Goal: Transaction & Acquisition: Purchase product/service

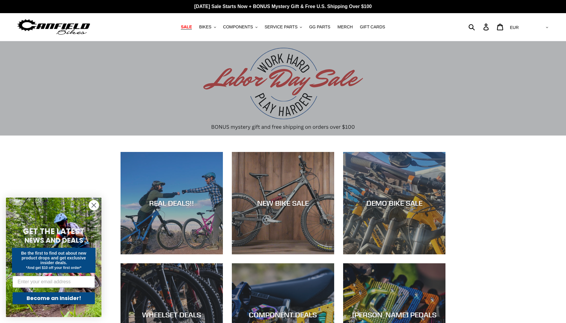
click at [192, 28] on span "SALE" at bounding box center [186, 26] width 11 height 5
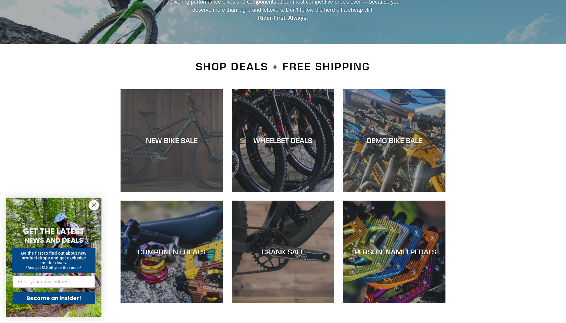
scroll to position [90, 0]
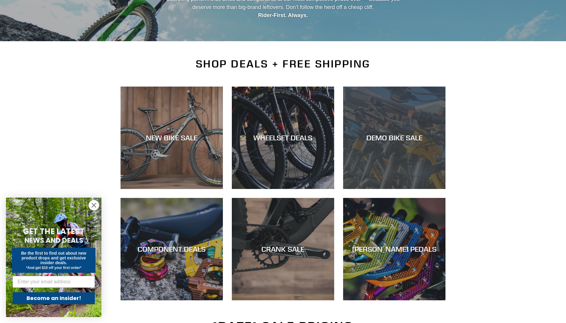
click at [373, 139] on div "DEMO BIKE SALE" at bounding box center [394, 137] width 102 height 9
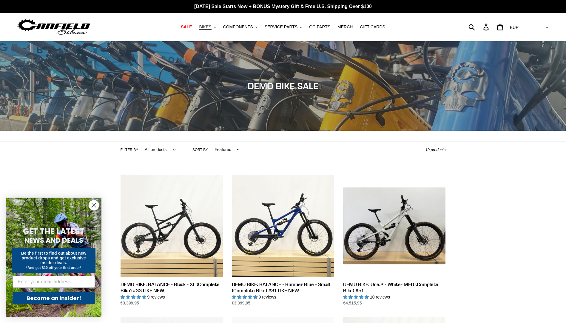
click at [216, 28] on icon ".cls-1{fill:#231f20}" at bounding box center [215, 27] width 2 height 2
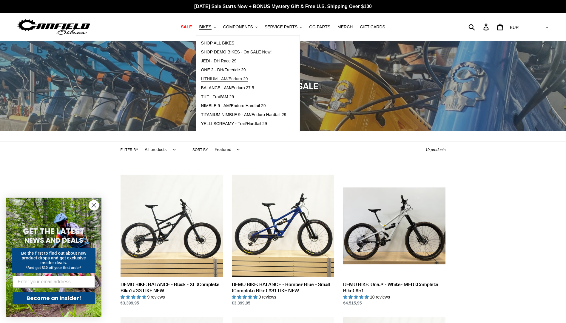
click at [216, 77] on span "LITHIUM - AM/Enduro 29" at bounding box center [224, 78] width 47 height 5
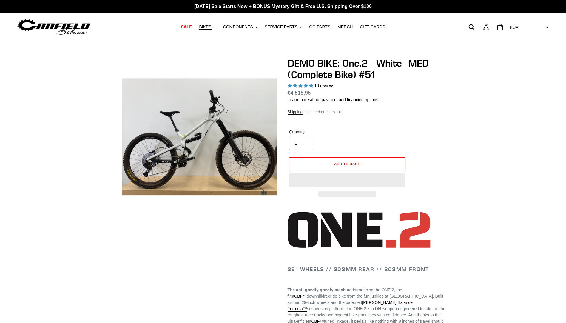
select select "highest-rating"
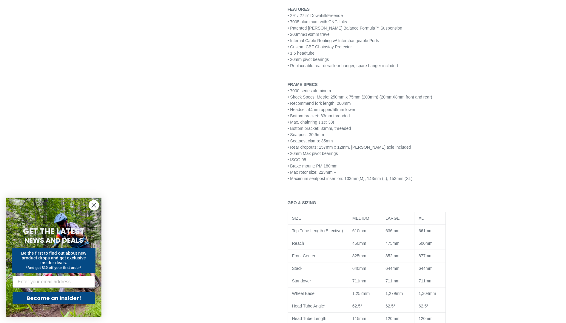
scroll to position [716, 0]
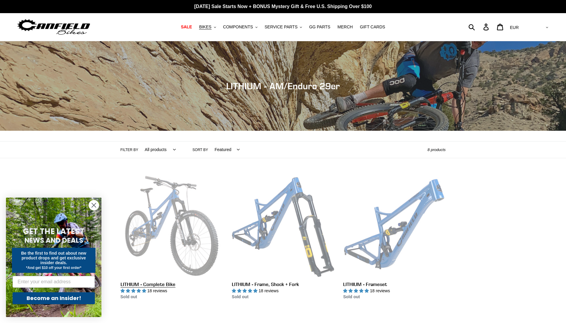
click at [167, 206] on link "LITHIUM - Complete Bike" at bounding box center [172, 238] width 102 height 126
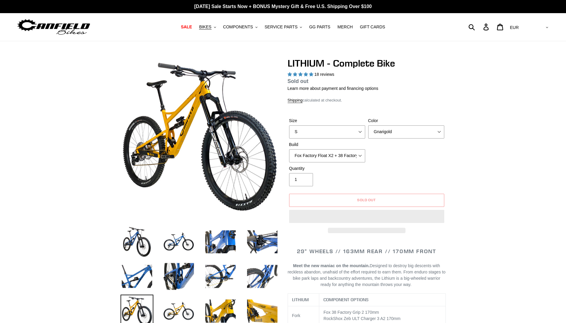
select select "highest-rating"
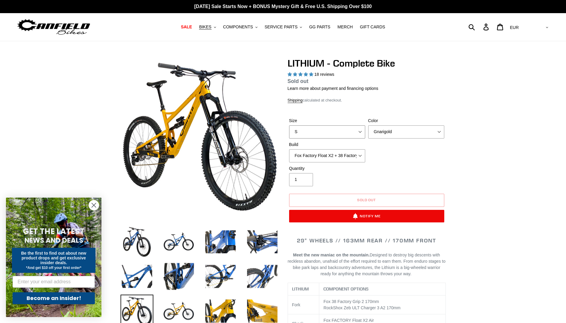
click at [358, 132] on select "S M L XL" at bounding box center [327, 131] width 76 height 13
select select "M"
click at [289, 125] on select "S M L XL" at bounding box center [327, 131] width 76 height 13
click at [440, 128] on select "Gnarigold Blue Velvet Stealth Black" at bounding box center [406, 131] width 76 height 13
click at [368, 125] on select "Gnarigold Blue Velvet Stealth Black" at bounding box center [406, 131] width 76 height 13
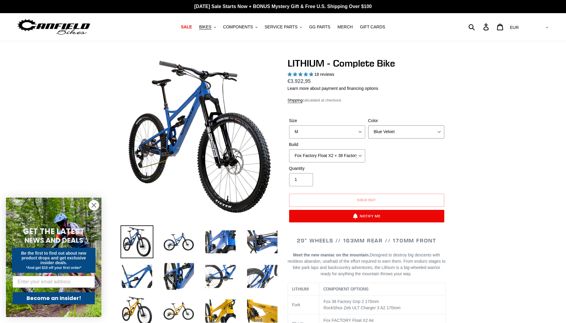
click at [439, 129] on select "Gnarigold Blue Velvet Stealth Black" at bounding box center [406, 131] width 76 height 13
click at [368, 125] on select "Gnarigold Blue Velvet Stealth Black" at bounding box center [406, 131] width 76 height 13
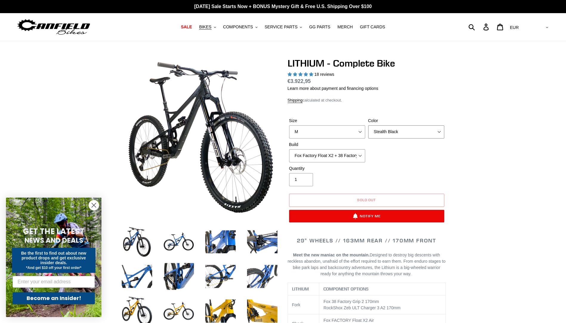
click at [438, 132] on select "Gnarigold Blue Velvet Stealth Black" at bounding box center [406, 131] width 76 height 13
select select "Blue Velvet"
click at [368, 125] on select "Gnarigold Blue Velvet Stealth Black" at bounding box center [406, 131] width 76 height 13
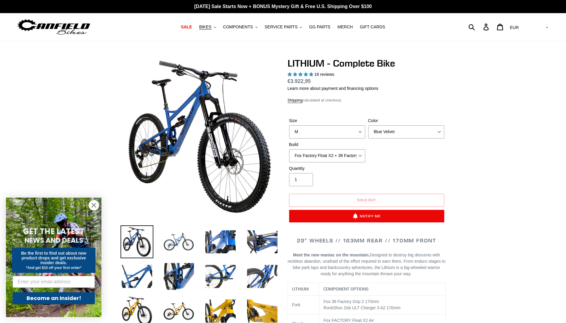
click at [183, 240] on img at bounding box center [178, 241] width 33 height 33
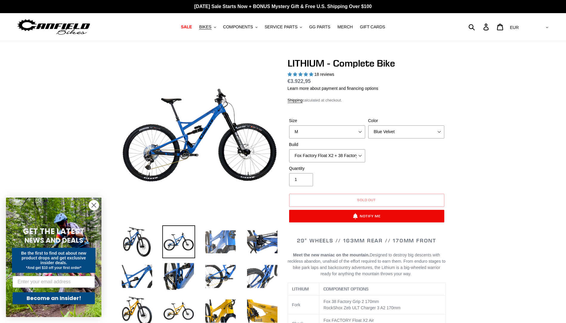
click at [223, 239] on img at bounding box center [220, 241] width 33 height 33
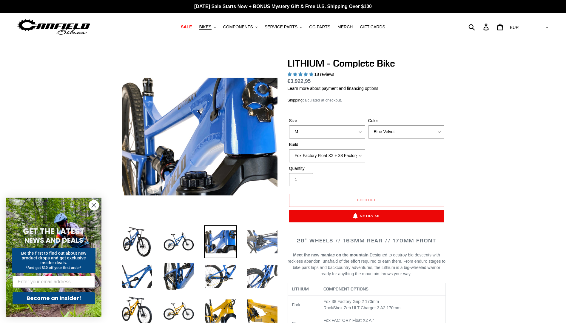
click at [251, 240] on img at bounding box center [262, 241] width 33 height 33
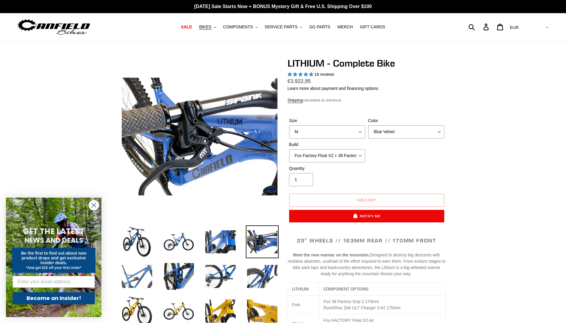
click at [137, 276] on img at bounding box center [137, 276] width 33 height 33
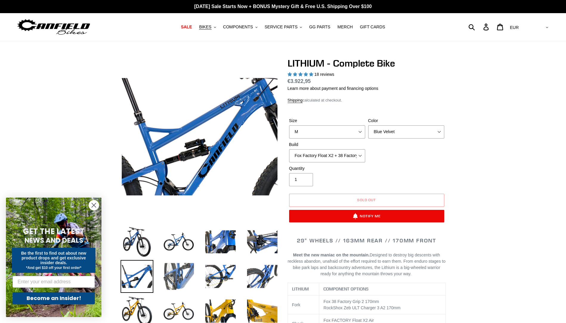
click at [173, 275] on img at bounding box center [178, 276] width 33 height 33
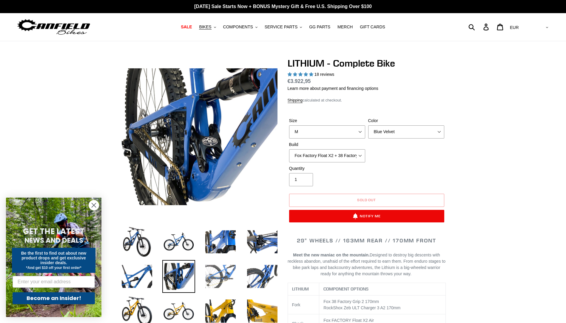
click at [217, 274] on img at bounding box center [220, 276] width 33 height 33
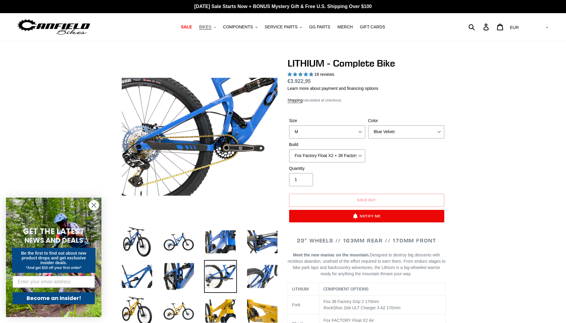
click at [219, 27] on button "BIKES .cls-1{fill:#231f20}" at bounding box center [207, 27] width 23 height 8
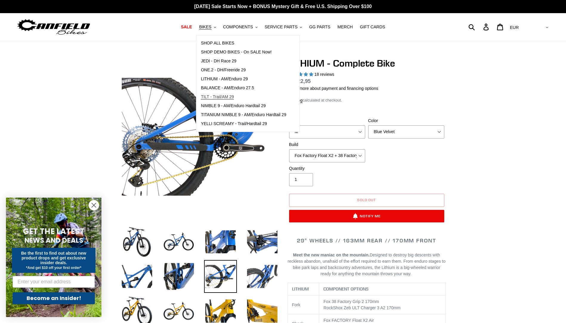
click at [218, 96] on span "TILT - Trail/AM 29" at bounding box center [217, 96] width 33 height 5
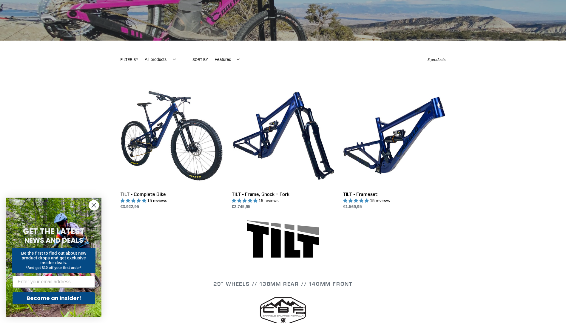
scroll to position [119, 0]
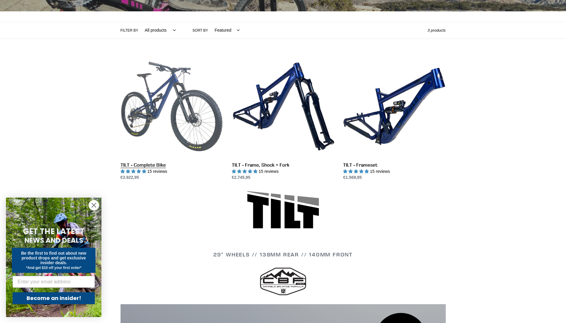
click at [184, 126] on link "TILT - Complete Bike" at bounding box center [172, 118] width 102 height 126
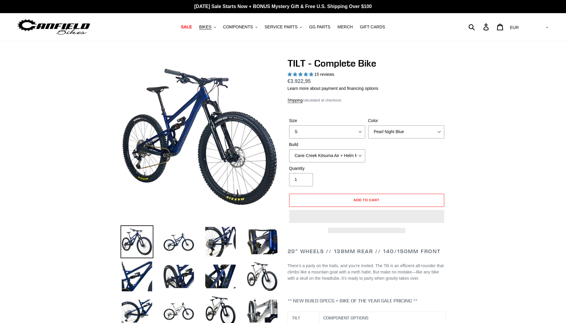
select select "highest-rating"
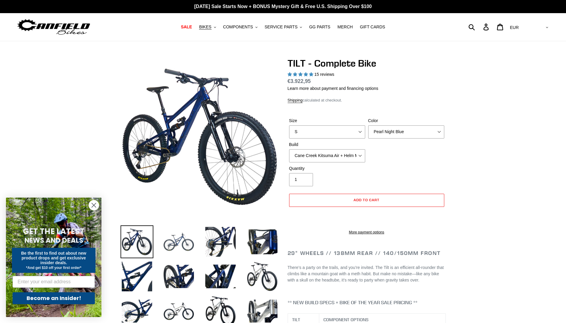
click at [180, 241] on img at bounding box center [178, 241] width 33 height 33
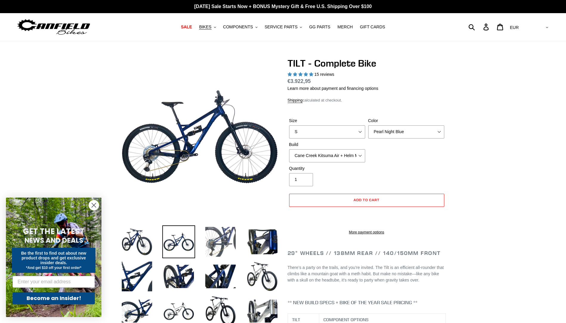
click at [217, 244] on img at bounding box center [220, 241] width 33 height 33
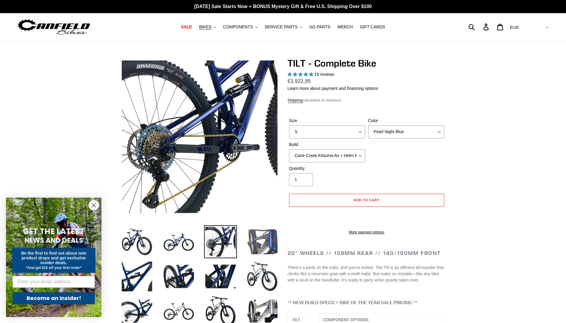
click at [264, 243] on img at bounding box center [262, 241] width 33 height 33
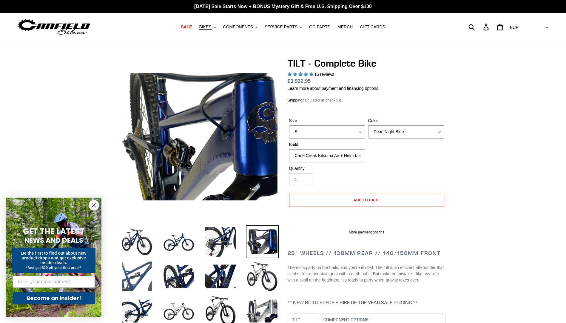
click at [140, 275] on img at bounding box center [137, 276] width 33 height 33
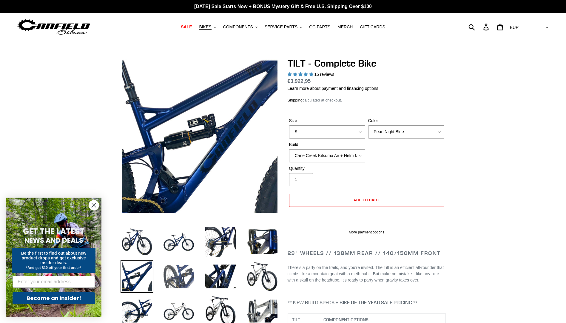
click at [181, 274] on img at bounding box center [178, 276] width 33 height 33
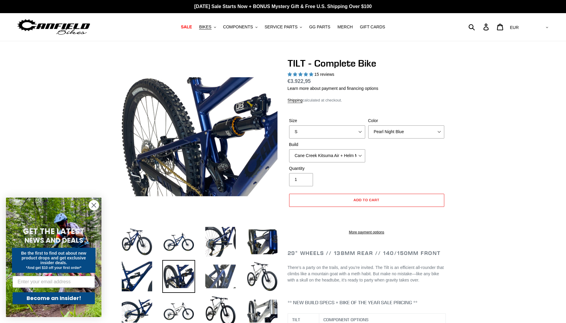
click at [221, 276] on img at bounding box center [220, 276] width 33 height 33
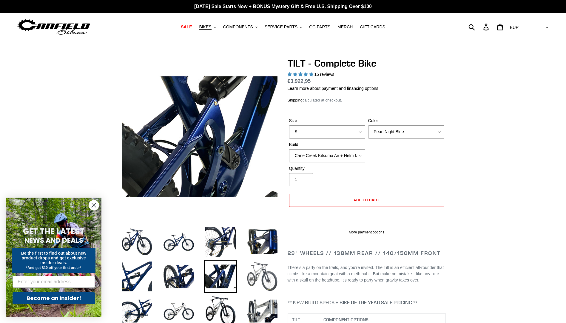
click at [263, 278] on img at bounding box center [262, 276] width 33 height 33
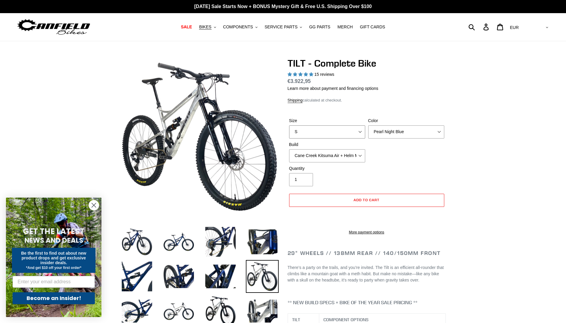
click at [361, 131] on select "S M L" at bounding box center [327, 131] width 76 height 13
select select "M"
click at [289, 125] on select "S M L" at bounding box center [327, 131] width 76 height 13
click at [438, 132] on select "Pearl Night Blue Stealth Silver Raw" at bounding box center [406, 131] width 76 height 13
click at [368, 125] on select "Pearl Night Blue Stealth Silver Raw" at bounding box center [406, 131] width 76 height 13
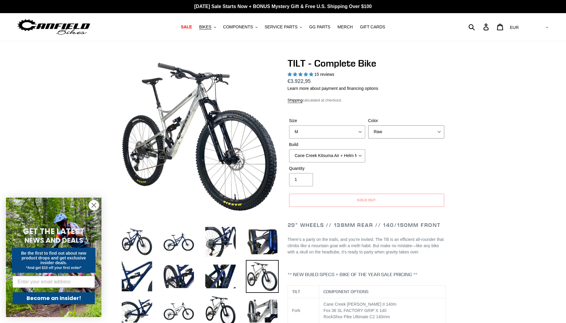
click at [439, 132] on select "Pearl Night Blue Stealth Silver Raw" at bounding box center [406, 131] width 76 height 13
click at [368, 125] on select "Pearl Night Blue Stealth Silver Raw" at bounding box center [406, 131] width 76 height 13
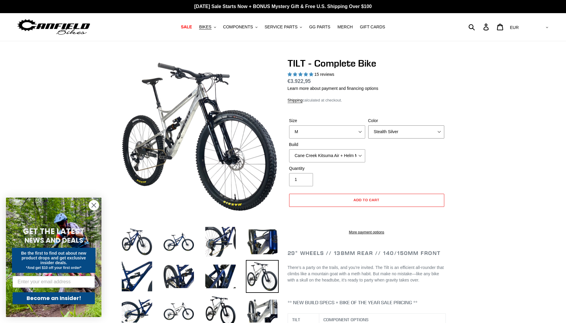
click at [439, 132] on select "Pearl Night Blue Stealth Silver Raw" at bounding box center [406, 131] width 76 height 13
select select "Pearl Night Blue"
click at [368, 125] on select "Pearl Night Blue Stealth Silver Raw" at bounding box center [406, 131] width 76 height 13
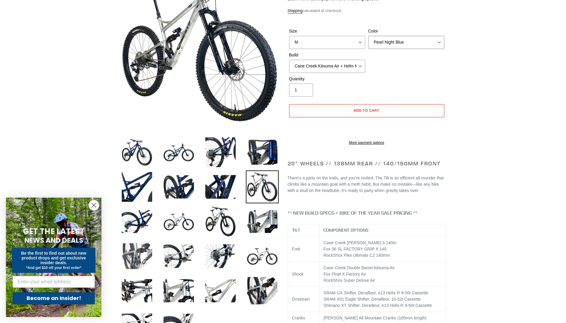
scroll to position [119, 0]
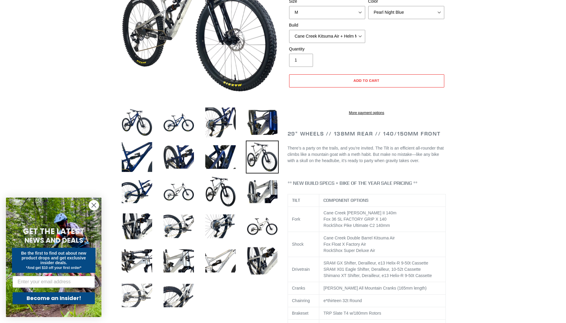
click at [140, 288] on img at bounding box center [137, 295] width 33 height 33
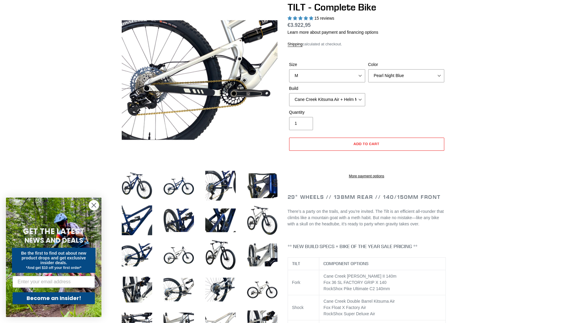
scroll to position [0, 0]
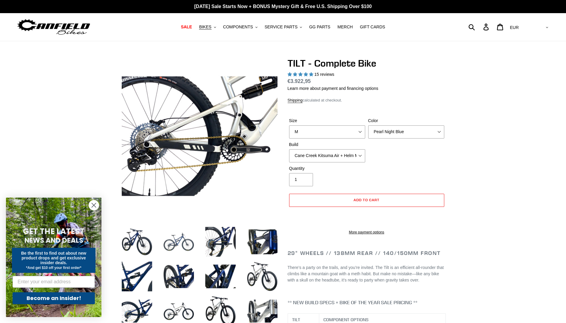
click at [188, 244] on img at bounding box center [178, 241] width 33 height 33
